Goal: Task Accomplishment & Management: Complete application form

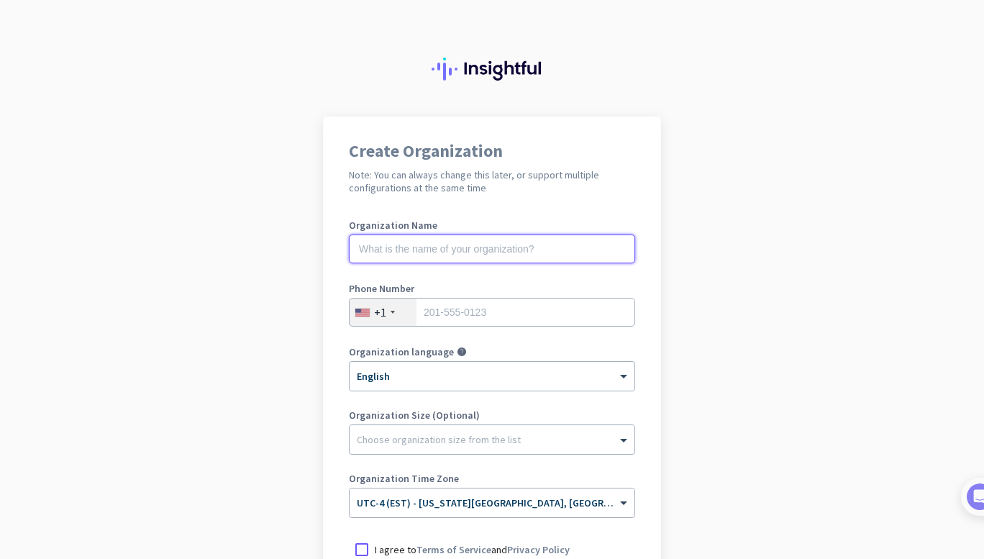
click at [412, 263] on input "text" at bounding box center [492, 249] width 286 height 29
type input "[GEOGRAPHIC_DATA]"
click at [445, 305] on input "tel" at bounding box center [492, 312] width 286 height 29
type input "4255335649"
click at [538, 450] on div "Choose organization size from the list" at bounding box center [492, 439] width 285 height 29
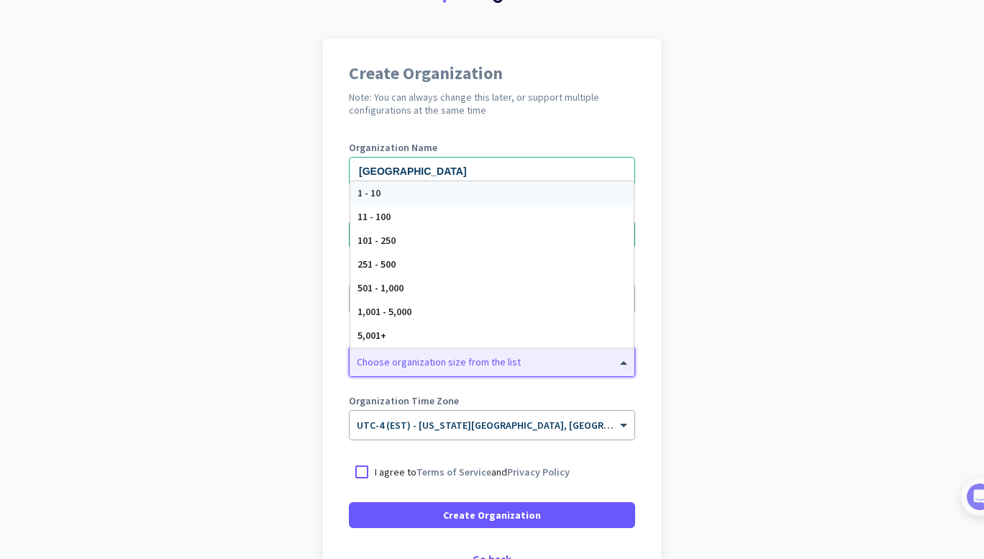
scroll to position [86, 0]
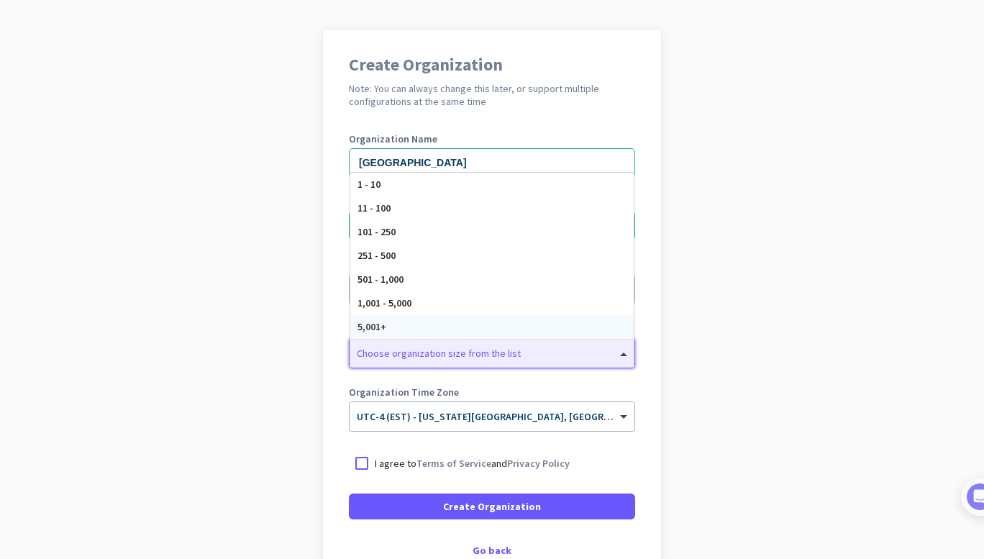
click at [149, 406] on app-onboarding-organization "Create Organization Note: You can always change this later, or support multiple…" at bounding box center [492, 341] width 984 height 623
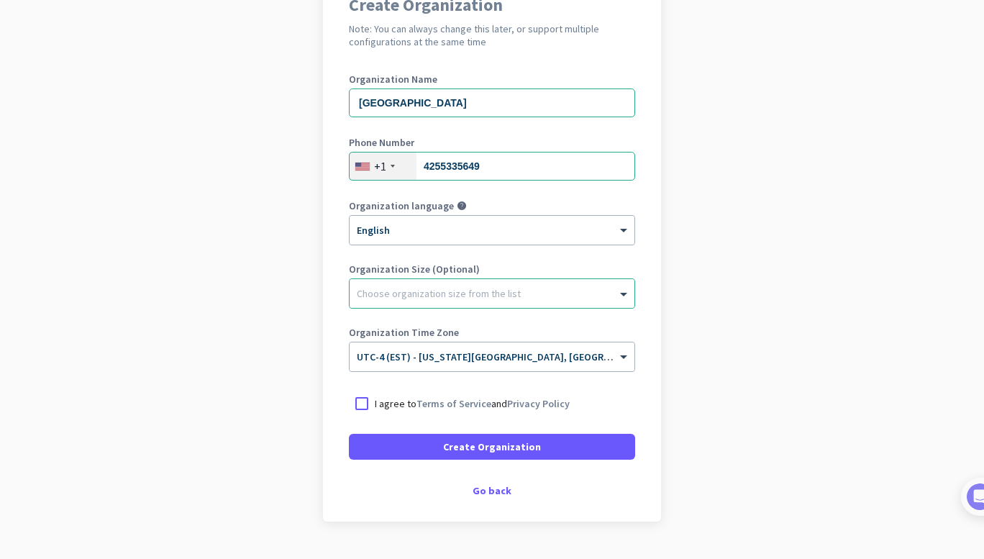
scroll to position [147, 0]
click at [352, 395] on div at bounding box center [362, 402] width 26 height 26
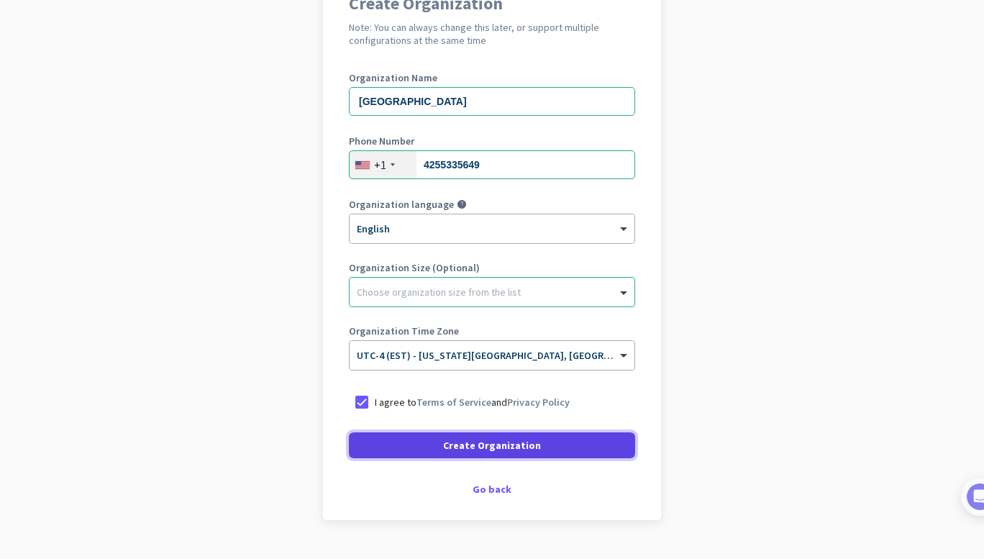
click at [390, 428] on span at bounding box center [492, 445] width 286 height 35
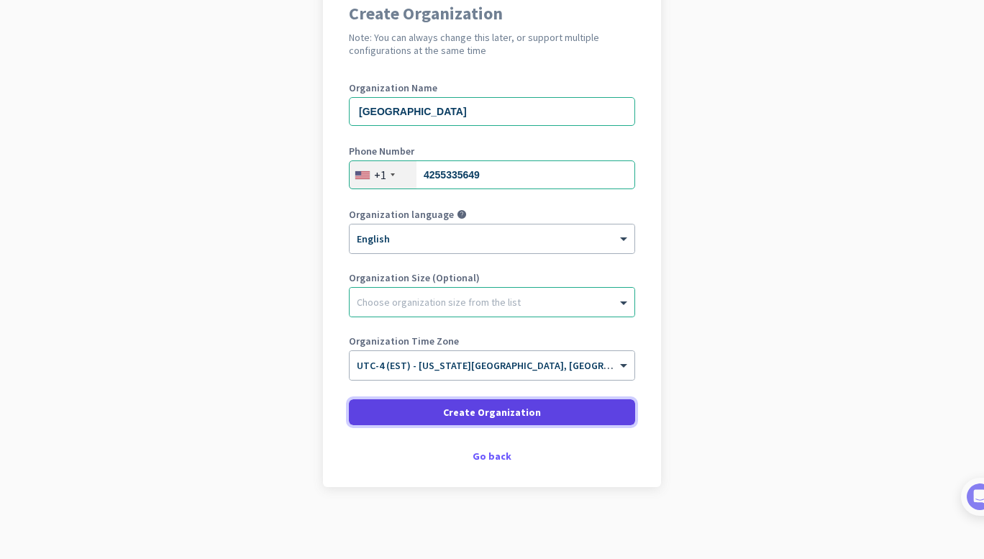
scroll to position [137, 0]
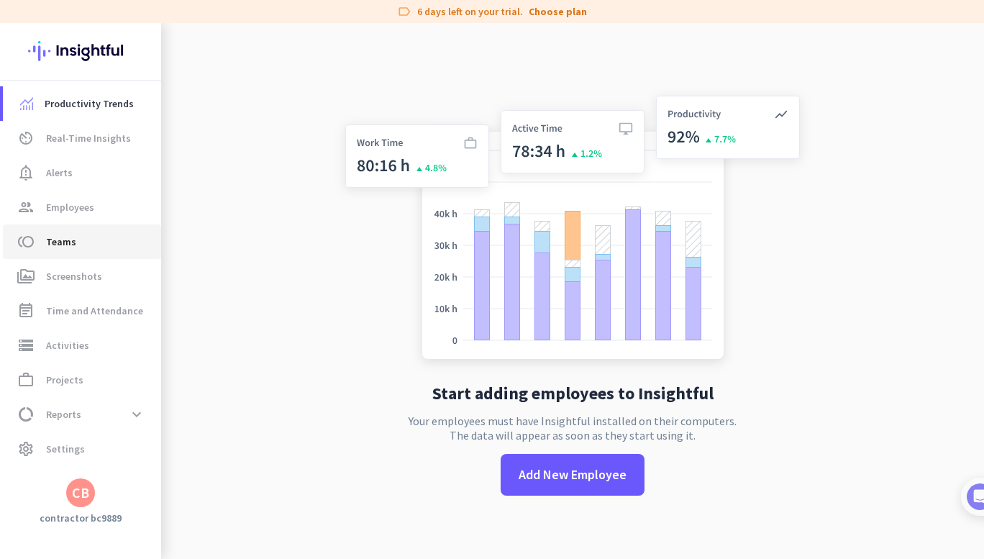
click at [96, 250] on span "toll Teams" at bounding box center [81, 241] width 135 height 17
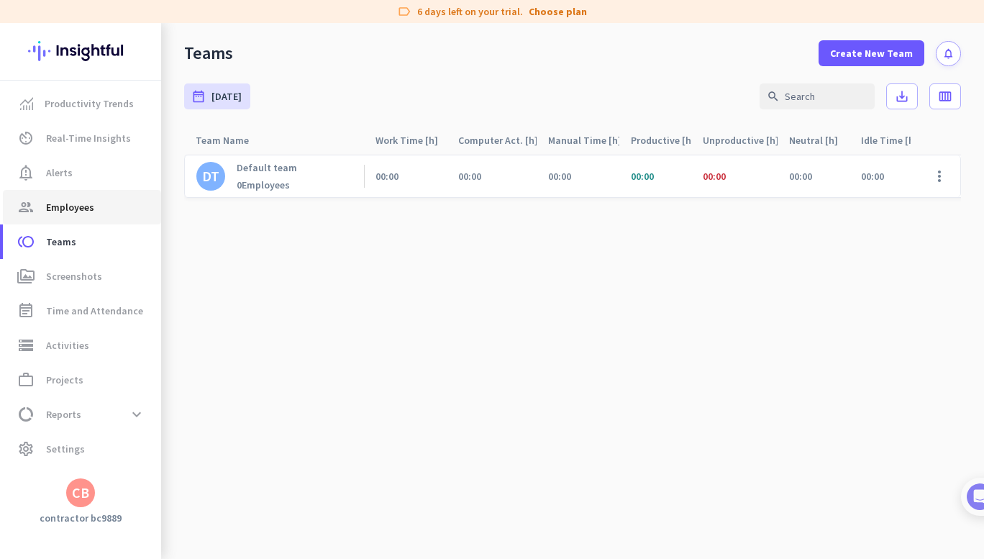
click at [117, 202] on span "group Employees" at bounding box center [81, 207] width 135 height 17
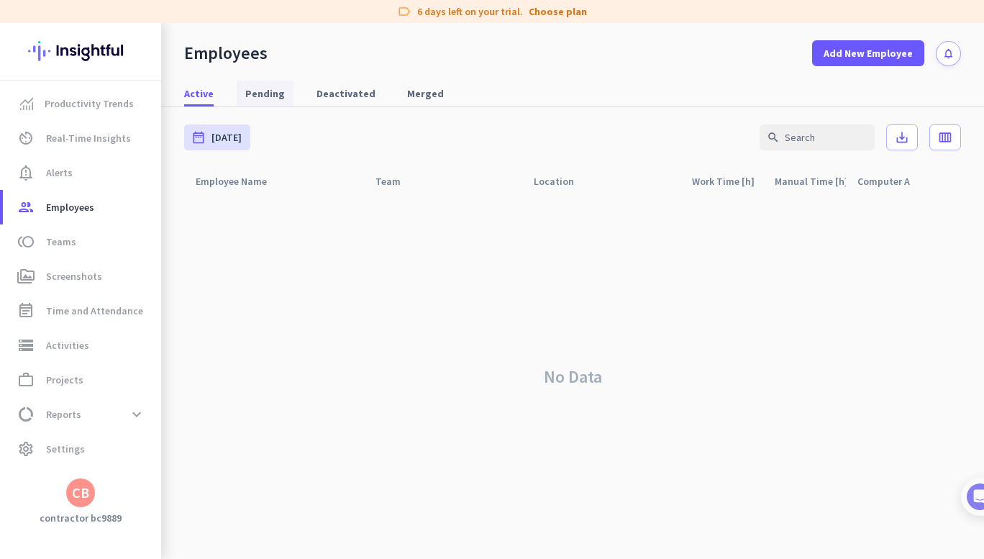
click at [273, 97] on span "Pending" at bounding box center [265, 93] width 40 height 14
click at [340, 94] on span "Deactivated" at bounding box center [346, 93] width 59 height 14
click at [418, 91] on span "Merged" at bounding box center [425, 93] width 37 height 14
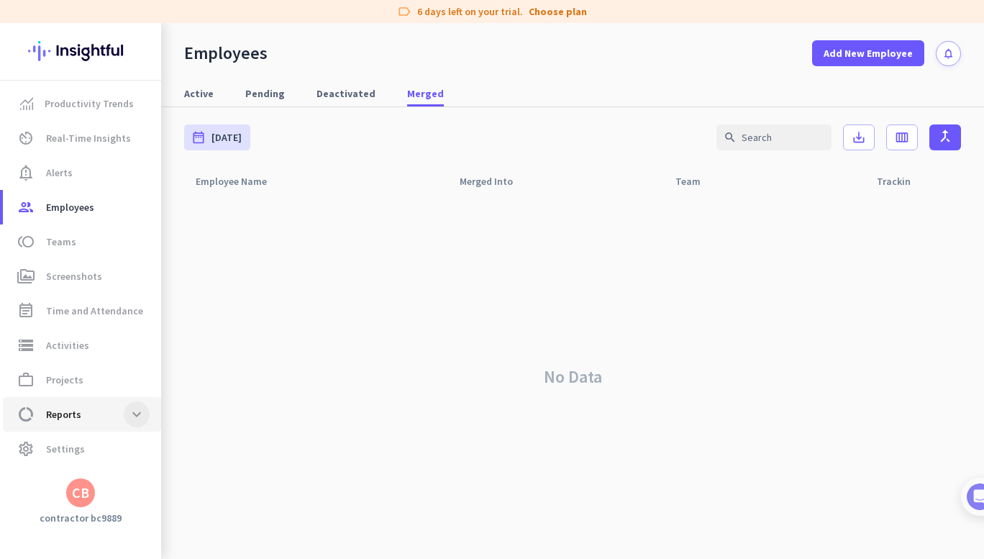
click at [140, 425] on span at bounding box center [137, 414] width 26 height 26
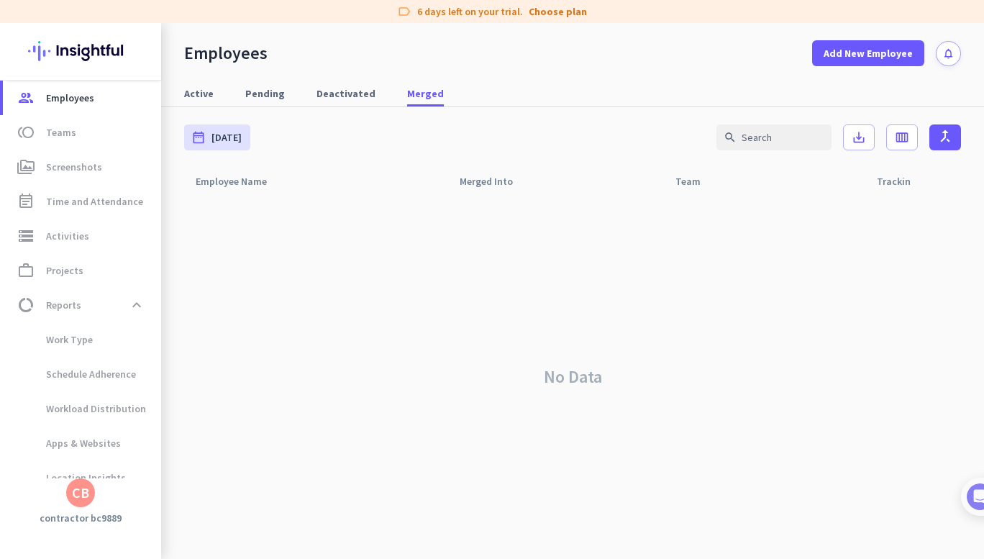
scroll to position [126, 0]
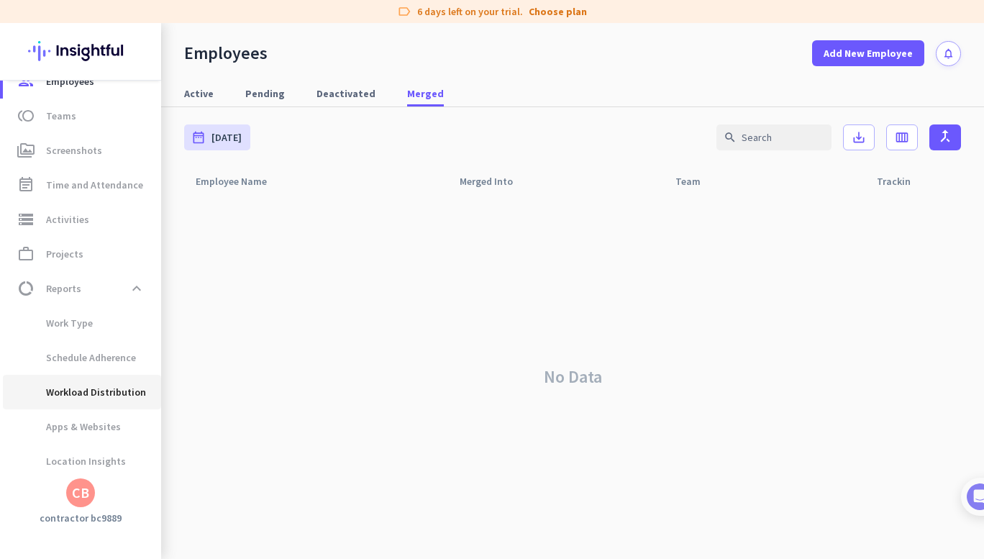
click at [96, 376] on span "Workload Distribution" at bounding box center [80, 392] width 132 height 35
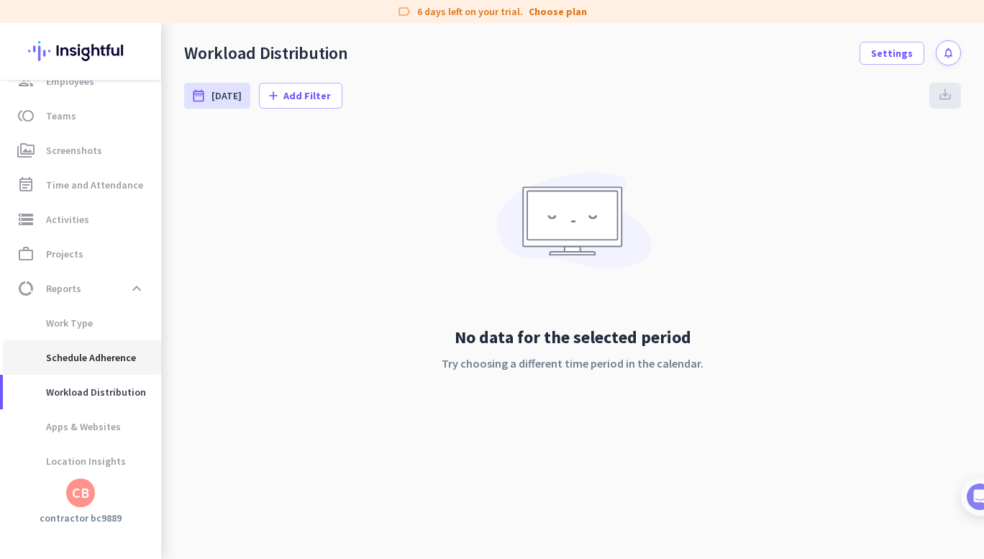
click at [99, 364] on span "Schedule Adherence" at bounding box center [75, 357] width 122 height 35
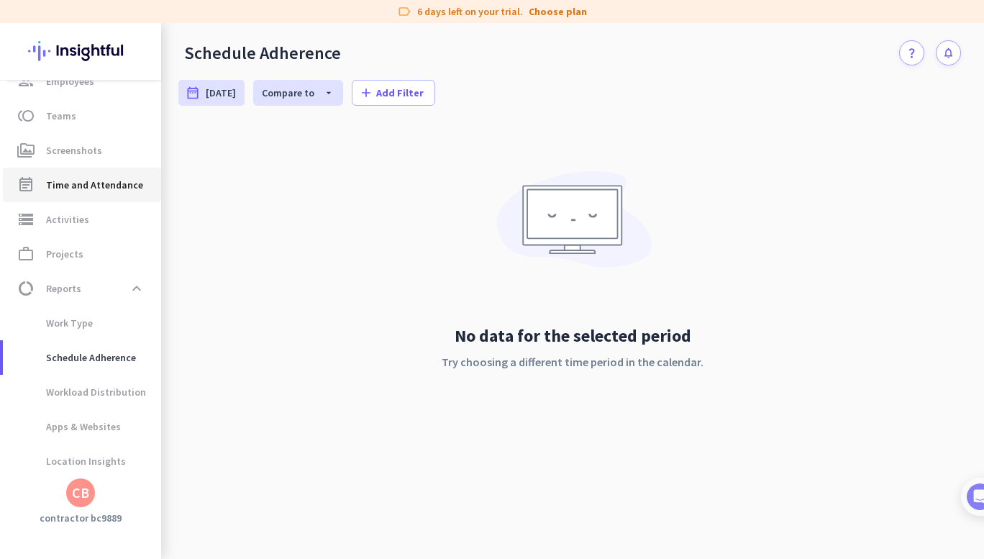
click at [96, 188] on span "Time and Attendance" at bounding box center [94, 184] width 97 height 17
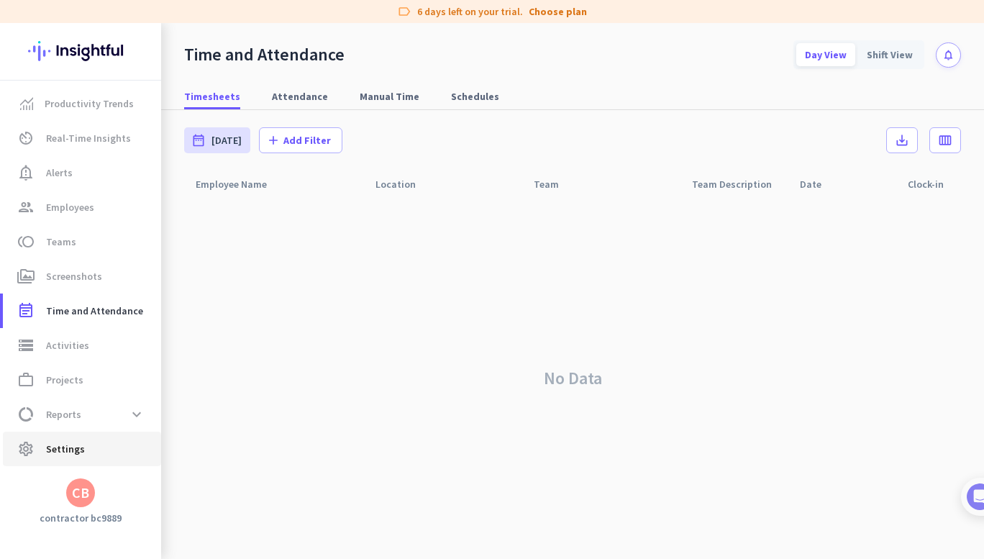
click at [99, 449] on span "settings Settings" at bounding box center [81, 448] width 135 height 17
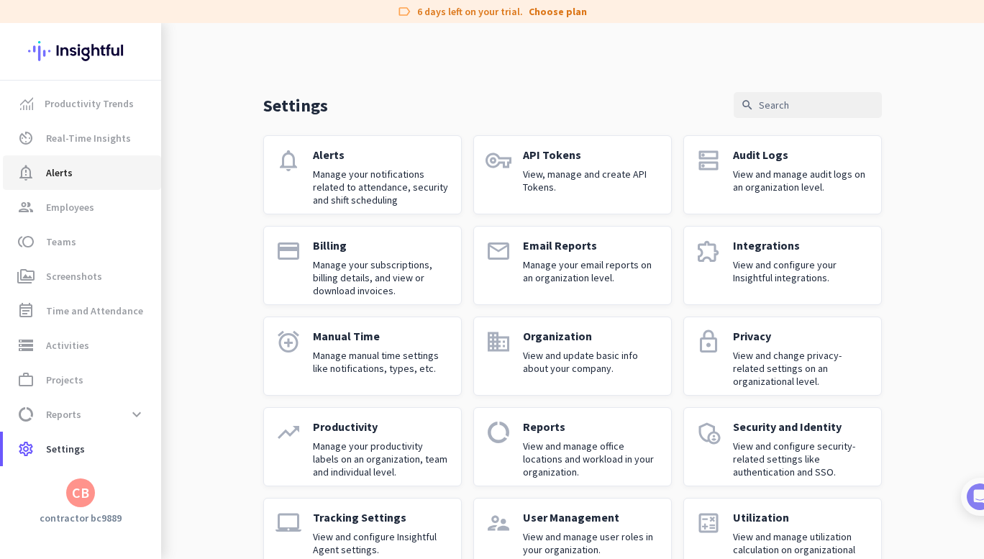
click at [105, 178] on span "notification_important Alerts" at bounding box center [81, 172] width 135 height 17
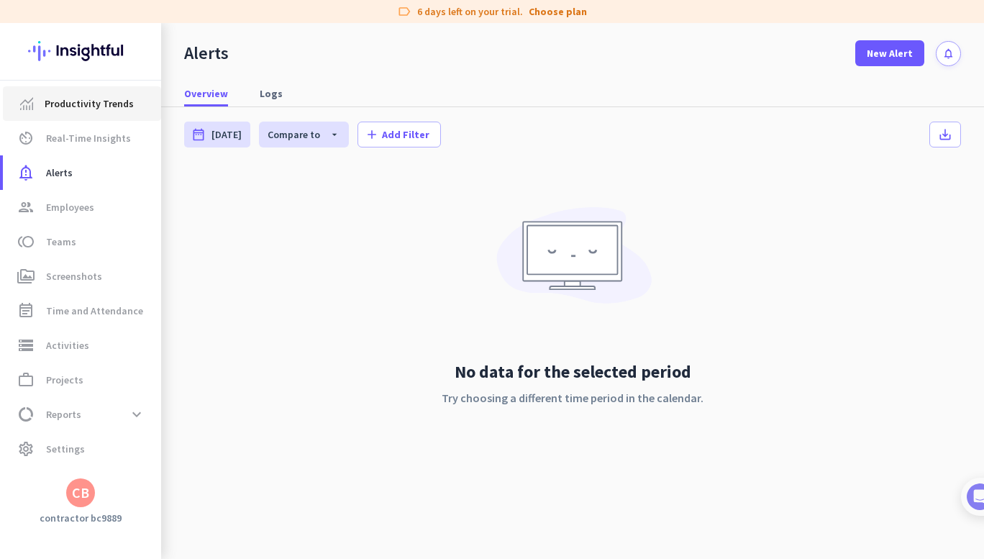
click at [70, 109] on span "Productivity Trends" at bounding box center [89, 103] width 89 height 17
click at [45, 52] on img at bounding box center [80, 51] width 105 height 56
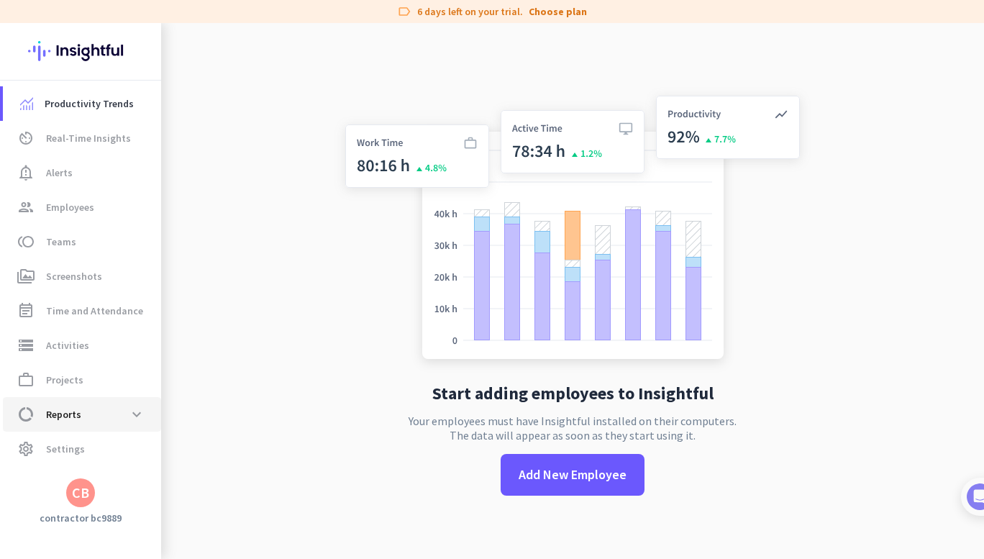
click at [83, 398] on link "data_usage Reports expand_more" at bounding box center [82, 414] width 158 height 35
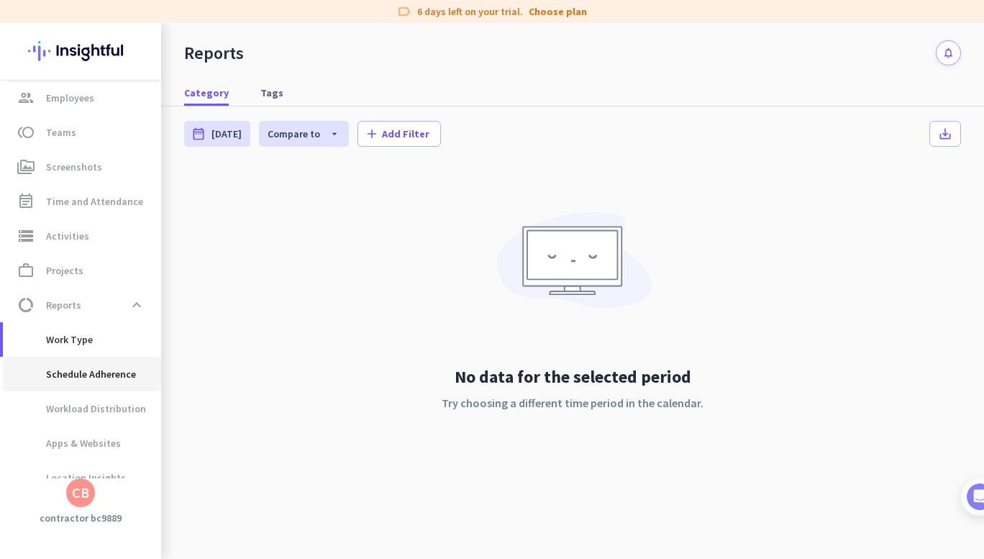
scroll to position [126, 0]
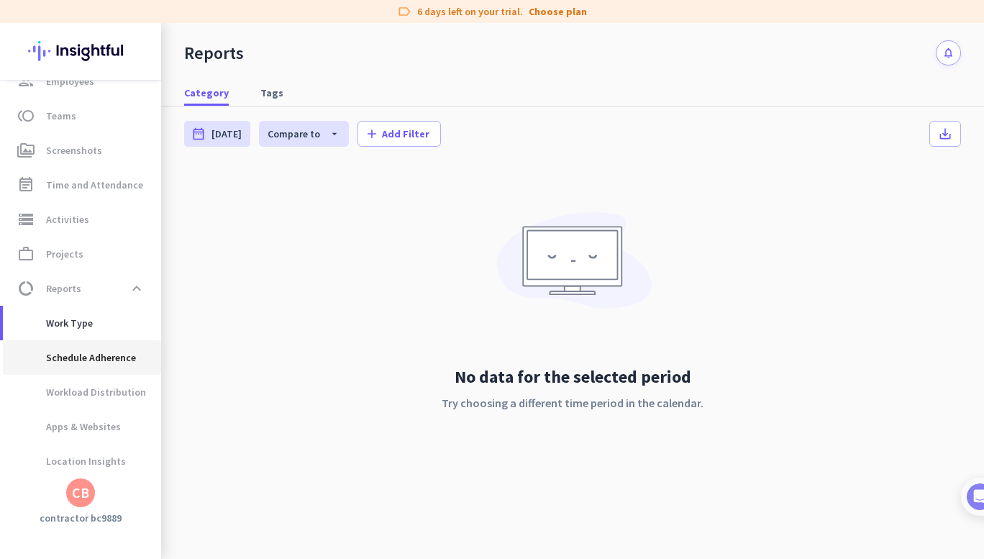
click at [83, 374] on span "Schedule Adherence" at bounding box center [75, 357] width 122 height 35
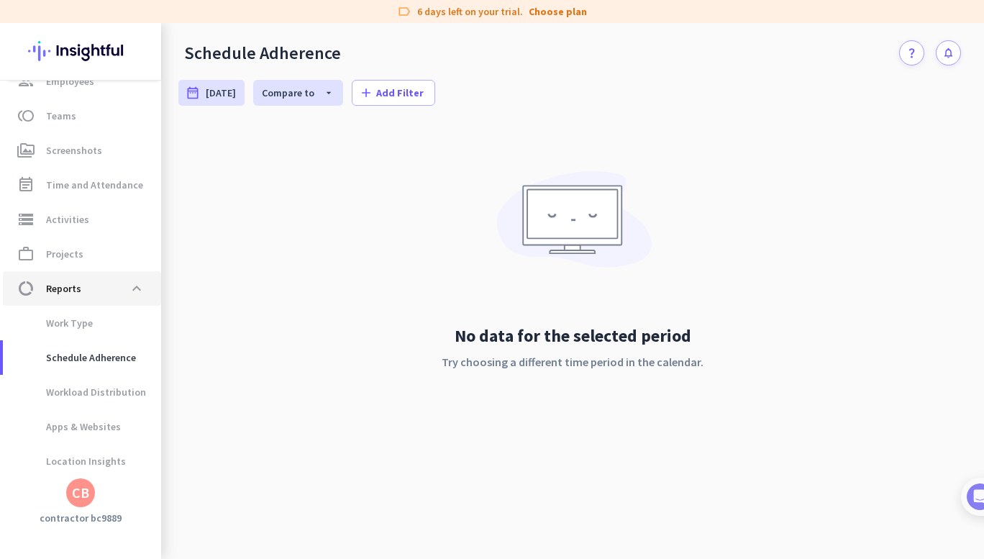
click at [78, 289] on span "Reports" at bounding box center [63, 288] width 35 height 17
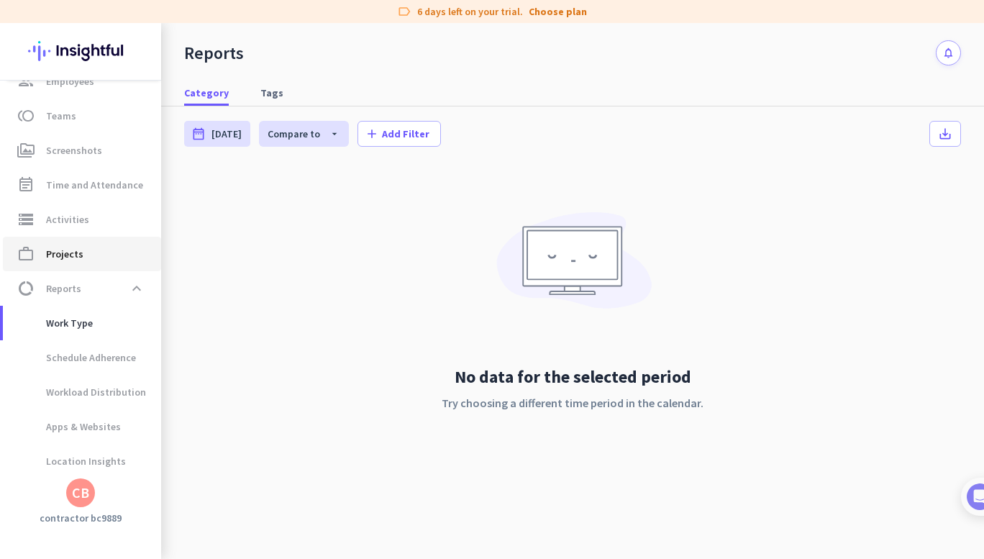
click at [79, 266] on link "work_outline Projects" at bounding box center [82, 254] width 158 height 35
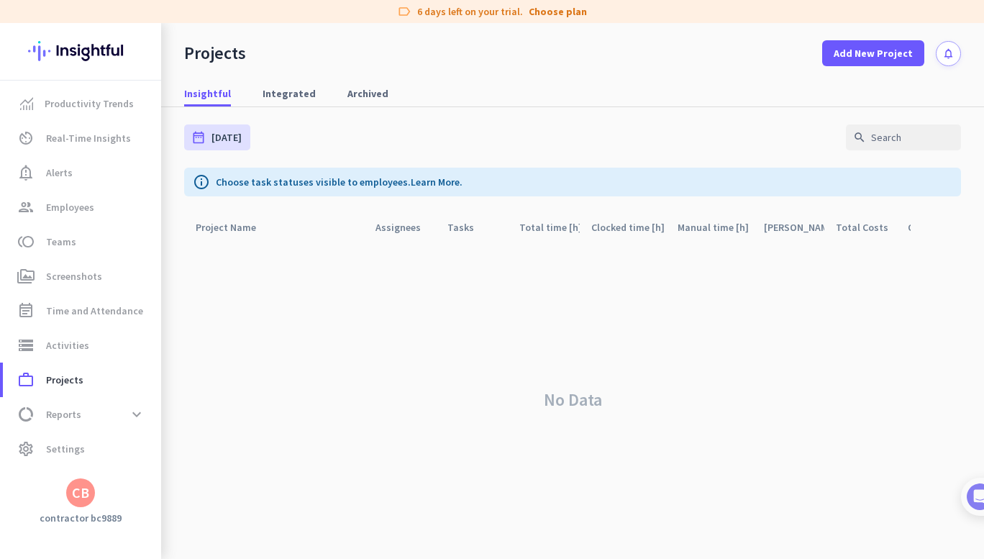
click at [581, 294] on div "No Data" at bounding box center [572, 400] width 777 height 318
click at [545, 114] on div "date_range [DATE] [DATE] - [DATE] search" at bounding box center [572, 137] width 777 height 60
click at [77, 511] on div "Productivity Trends av_timer Real-Time Insights notification_important Alerts g…" at bounding box center [80, 291] width 161 height 536
click at [89, 496] on div "CB" at bounding box center [80, 492] width 29 height 29
